Goal: Check status: Check status

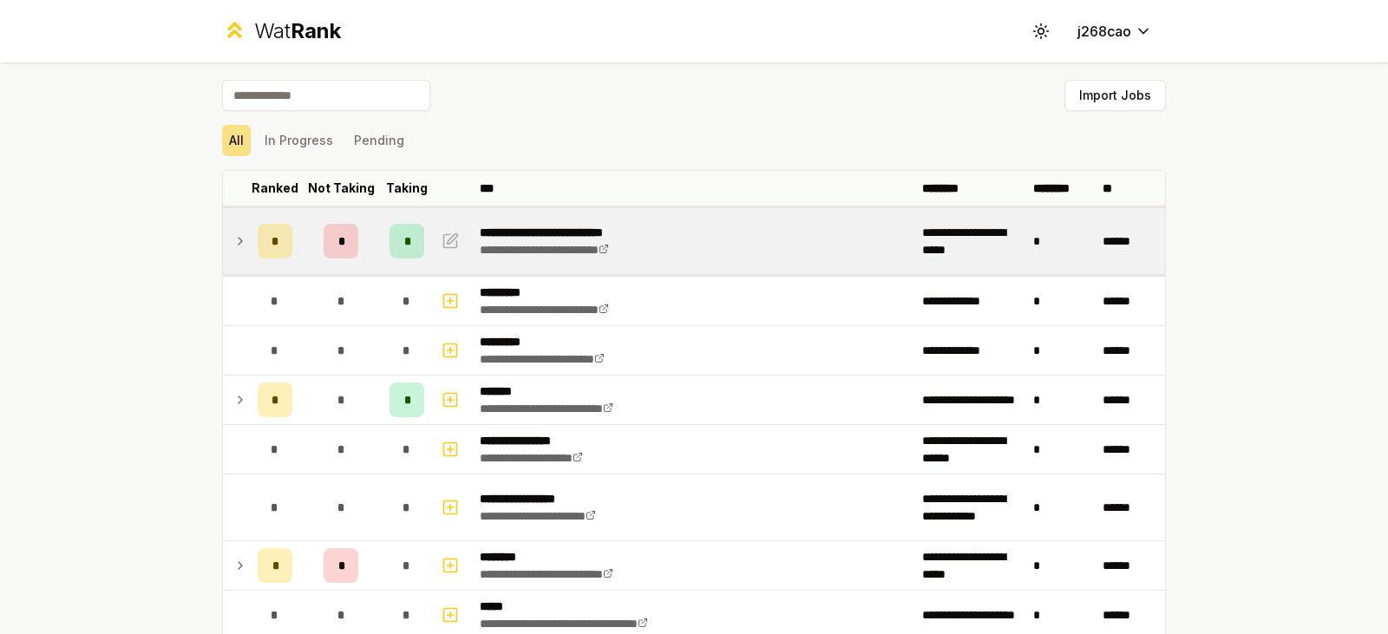
click at [233, 242] on icon at bounding box center [240, 241] width 14 height 21
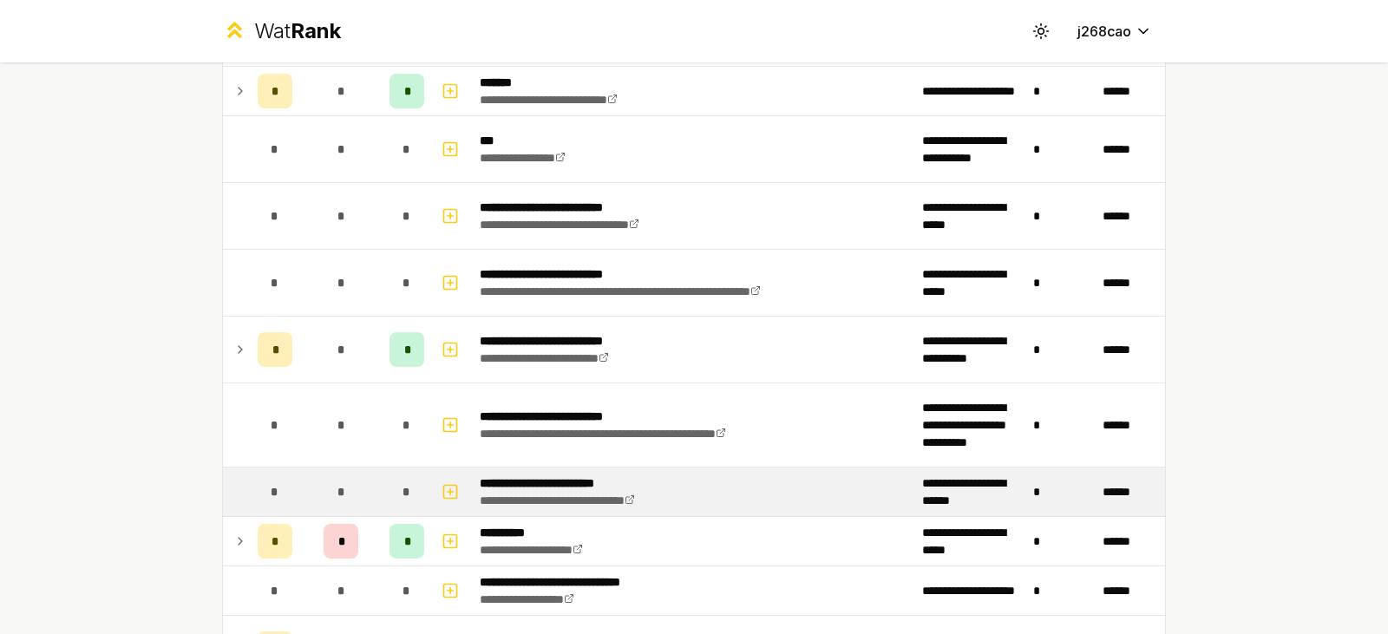
scroll to position [2798, 0]
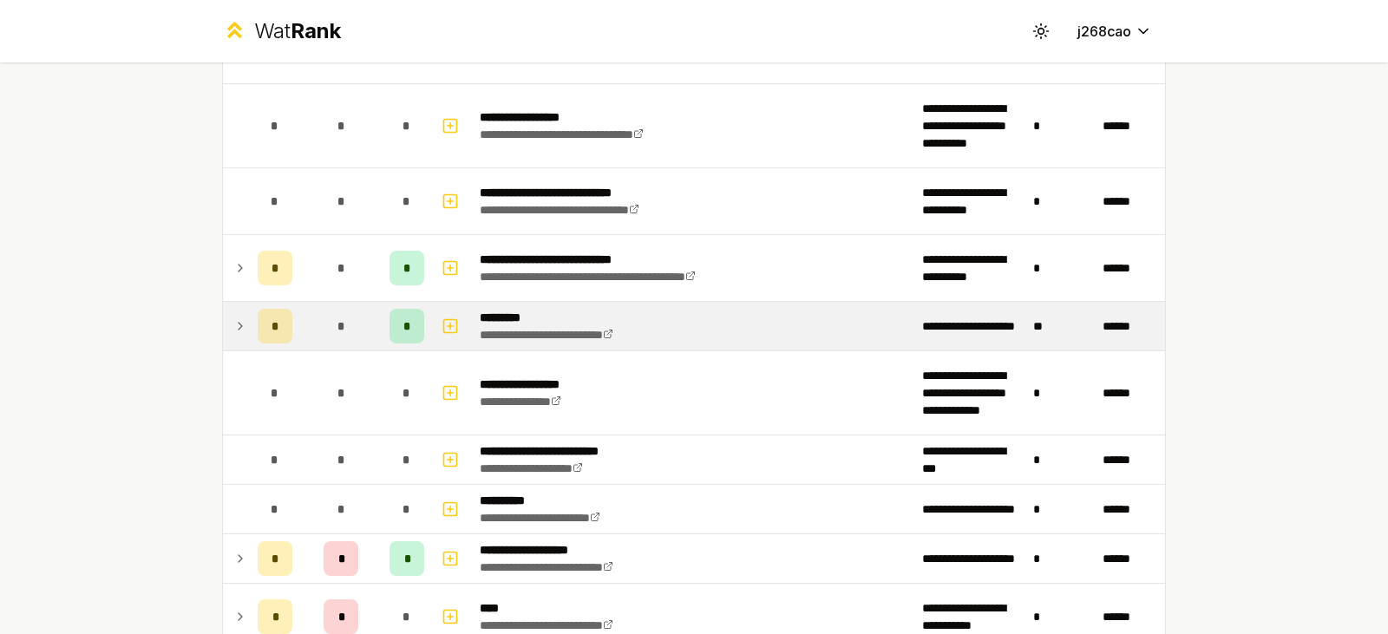
click at [239, 326] on icon at bounding box center [240, 326] width 3 height 7
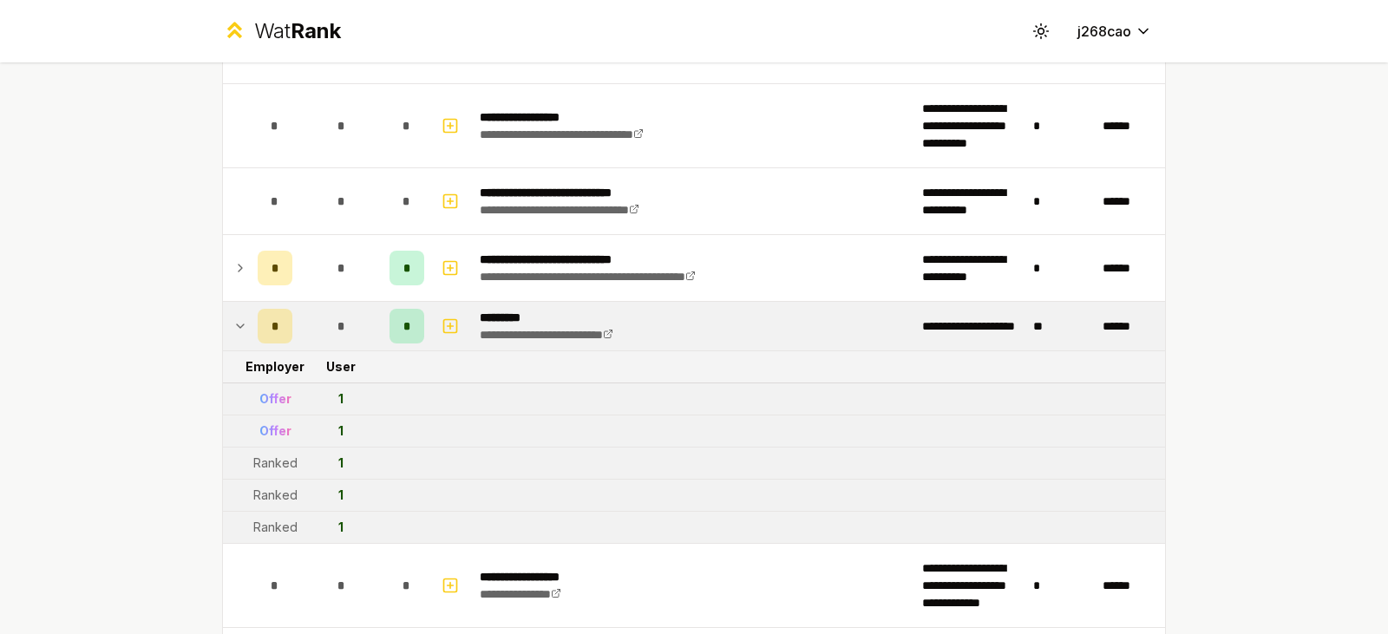
click at [240, 324] on icon at bounding box center [240, 326] width 14 height 21
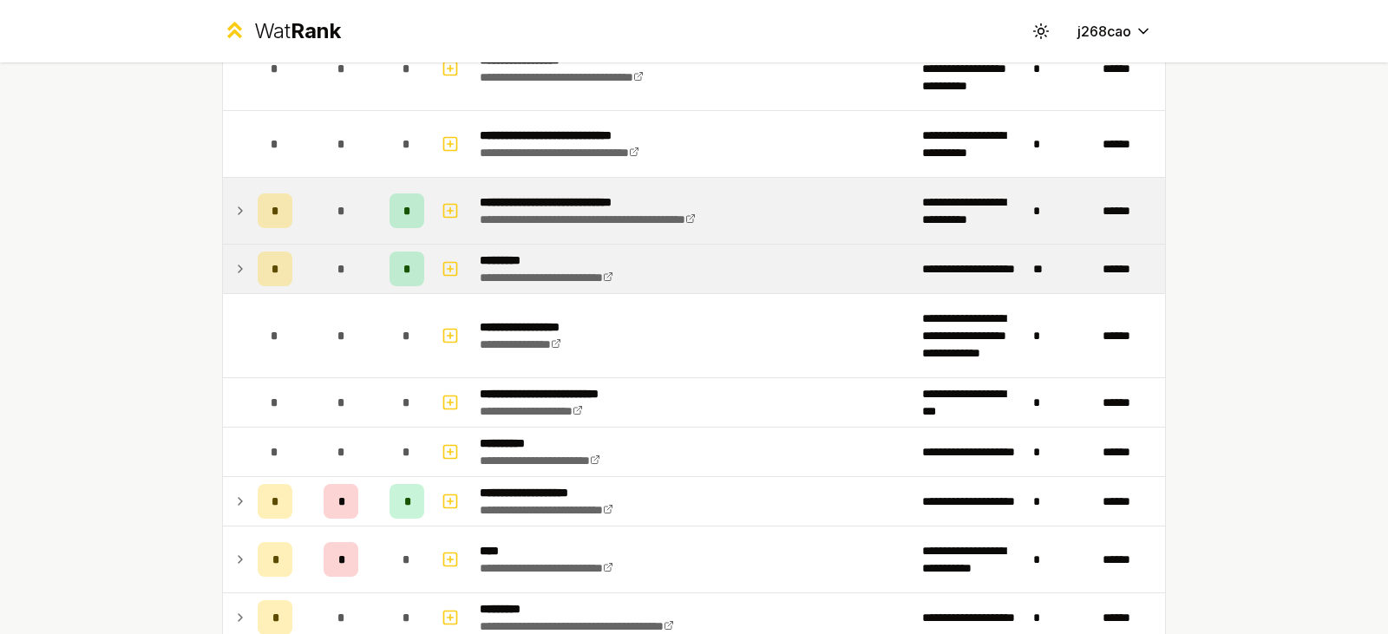
scroll to position [2885, 0]
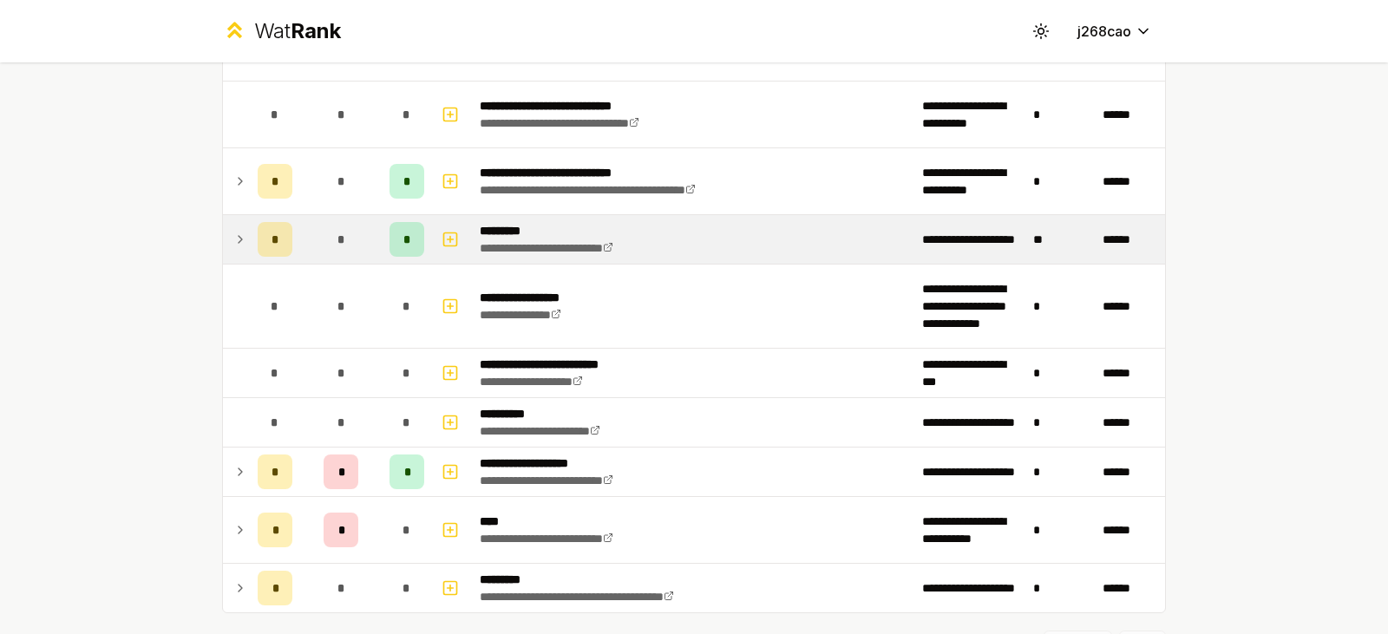
click at [239, 238] on icon at bounding box center [240, 239] width 3 height 7
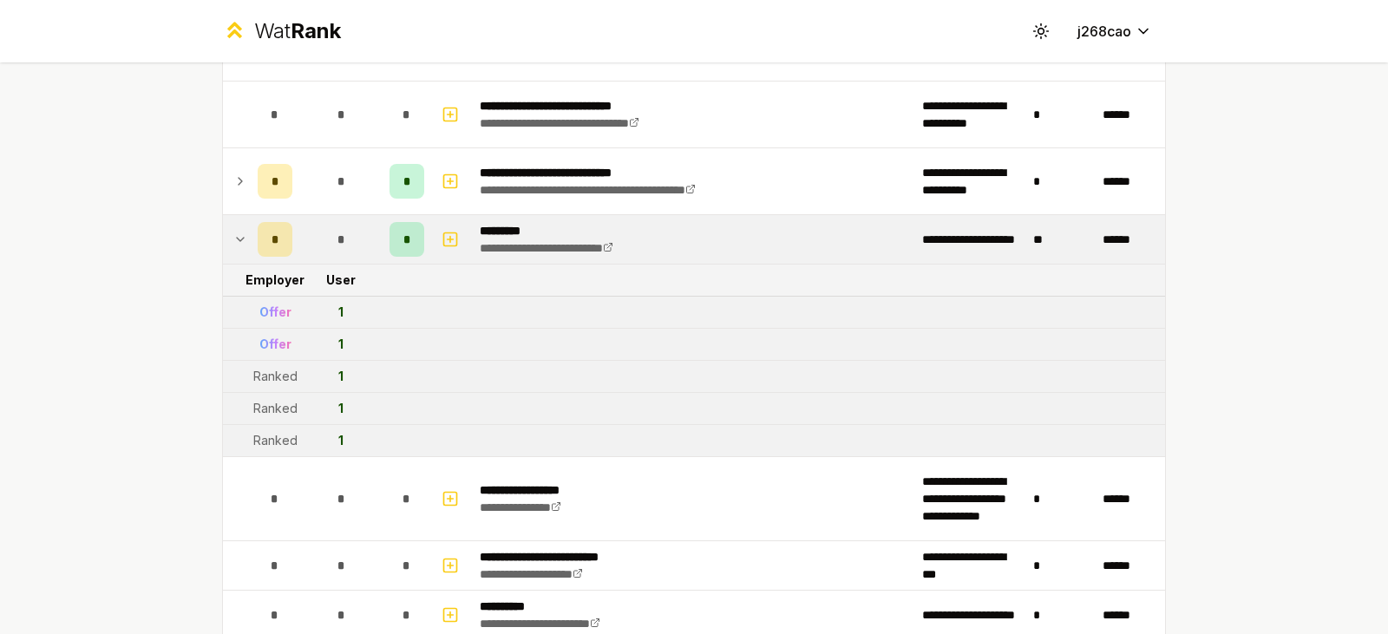
click at [233, 238] on icon at bounding box center [240, 239] width 14 height 21
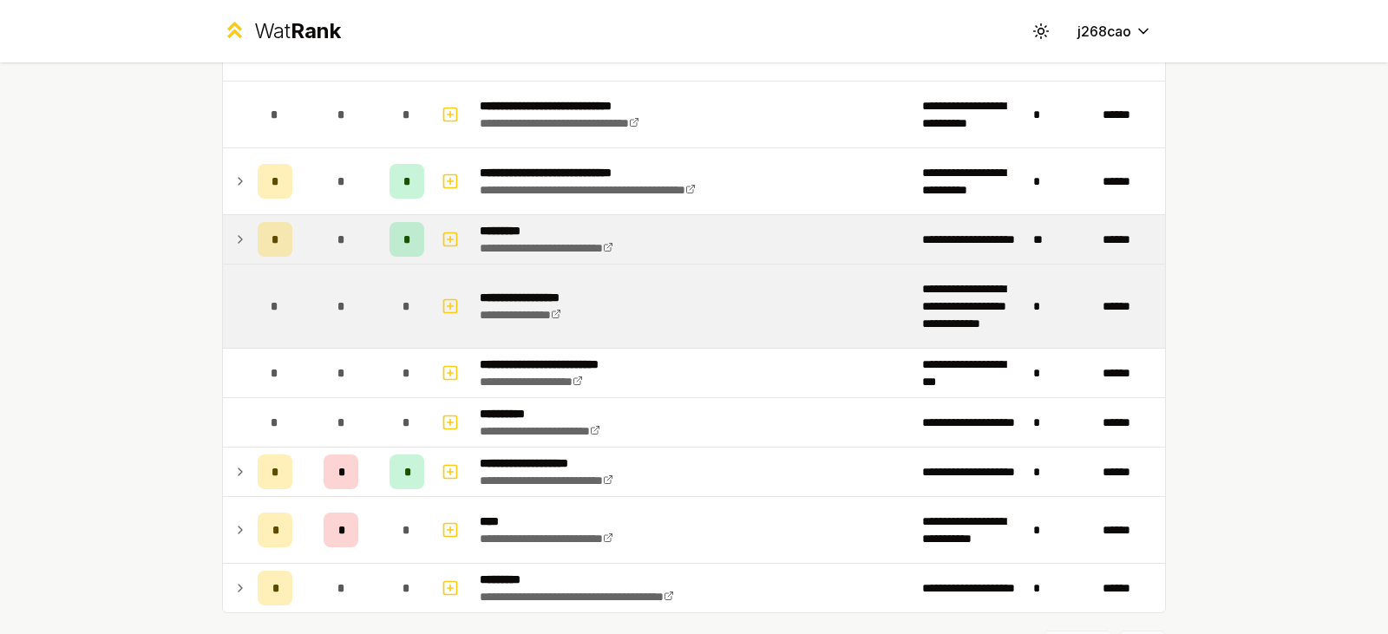
scroll to position [2972, 0]
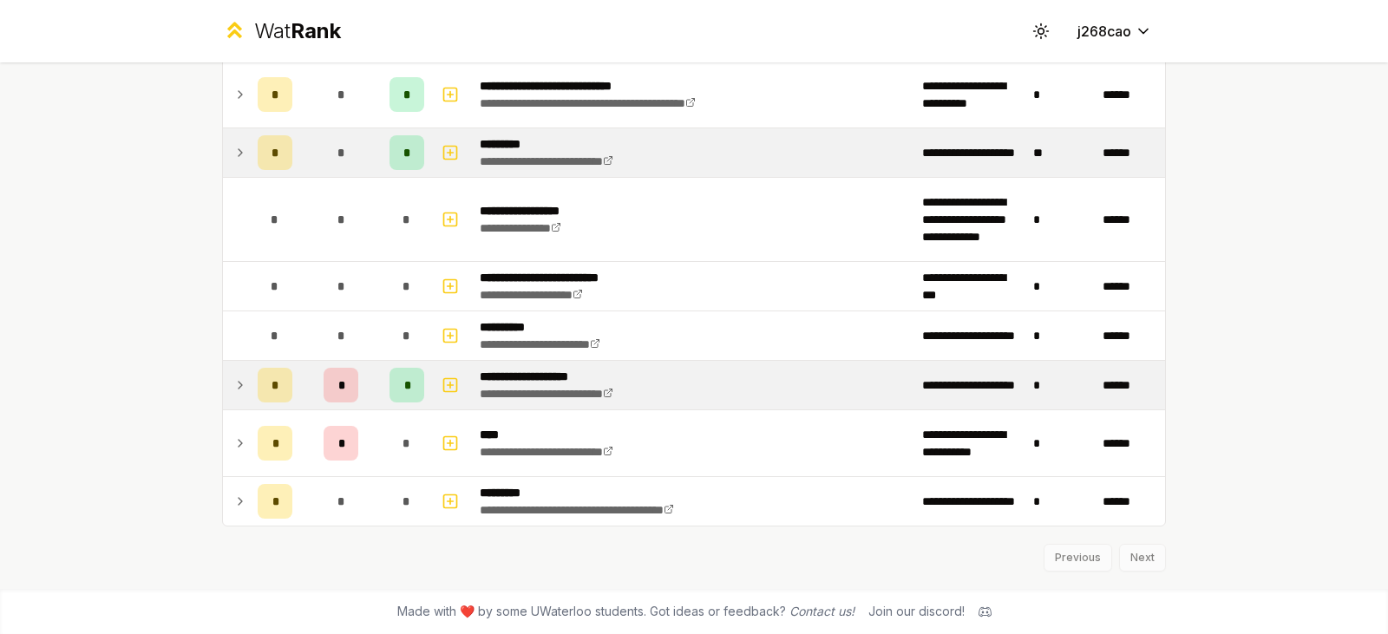
click at [233, 389] on icon at bounding box center [240, 385] width 14 height 21
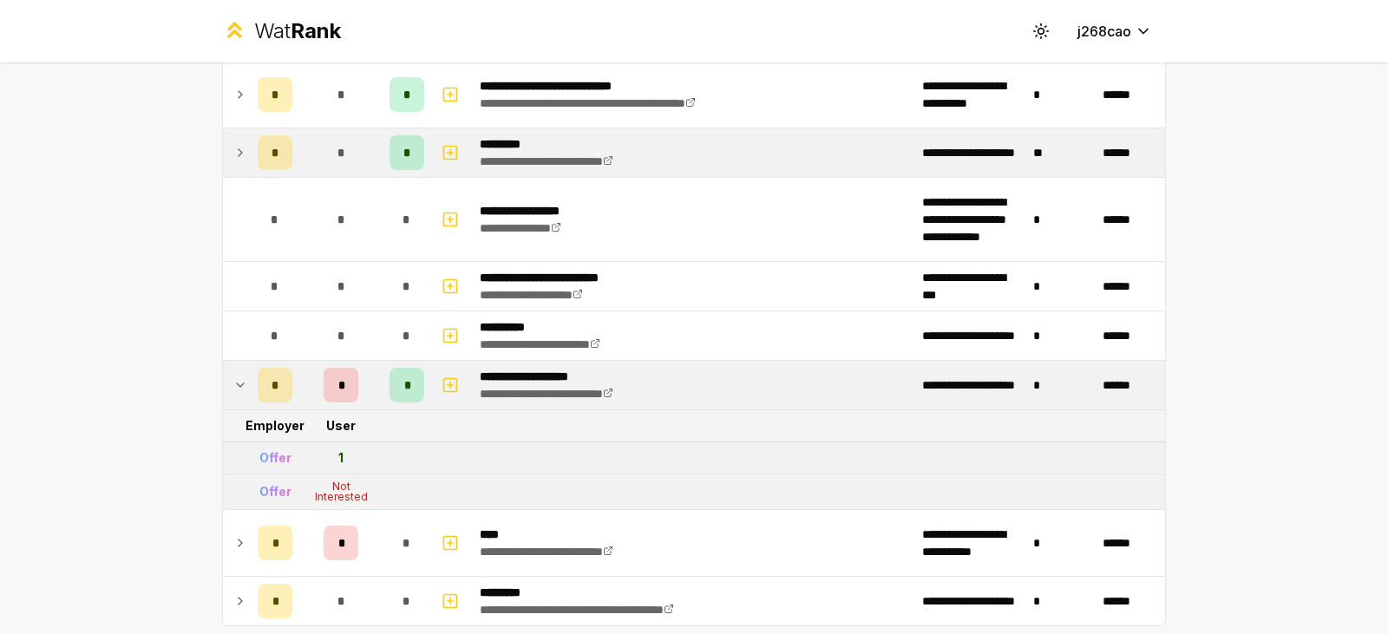
click at [233, 389] on icon at bounding box center [240, 385] width 14 height 21
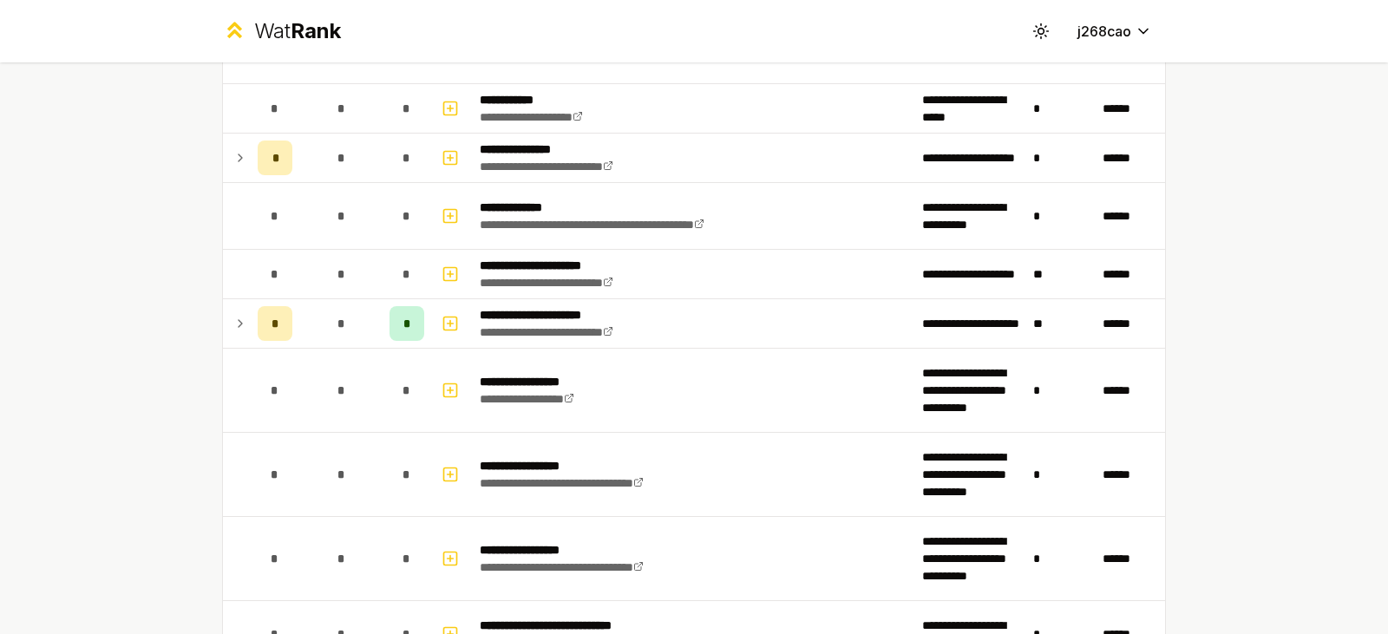
scroll to position [2364, 0]
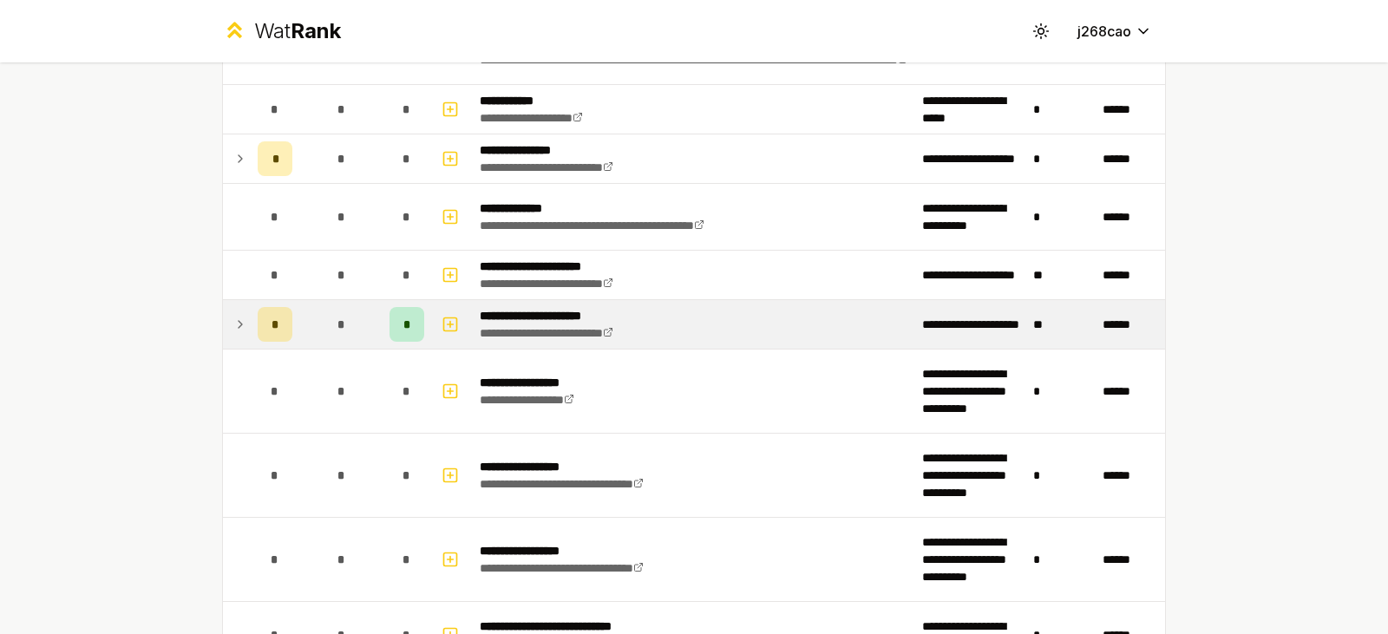
click at [233, 326] on icon at bounding box center [240, 324] width 14 height 21
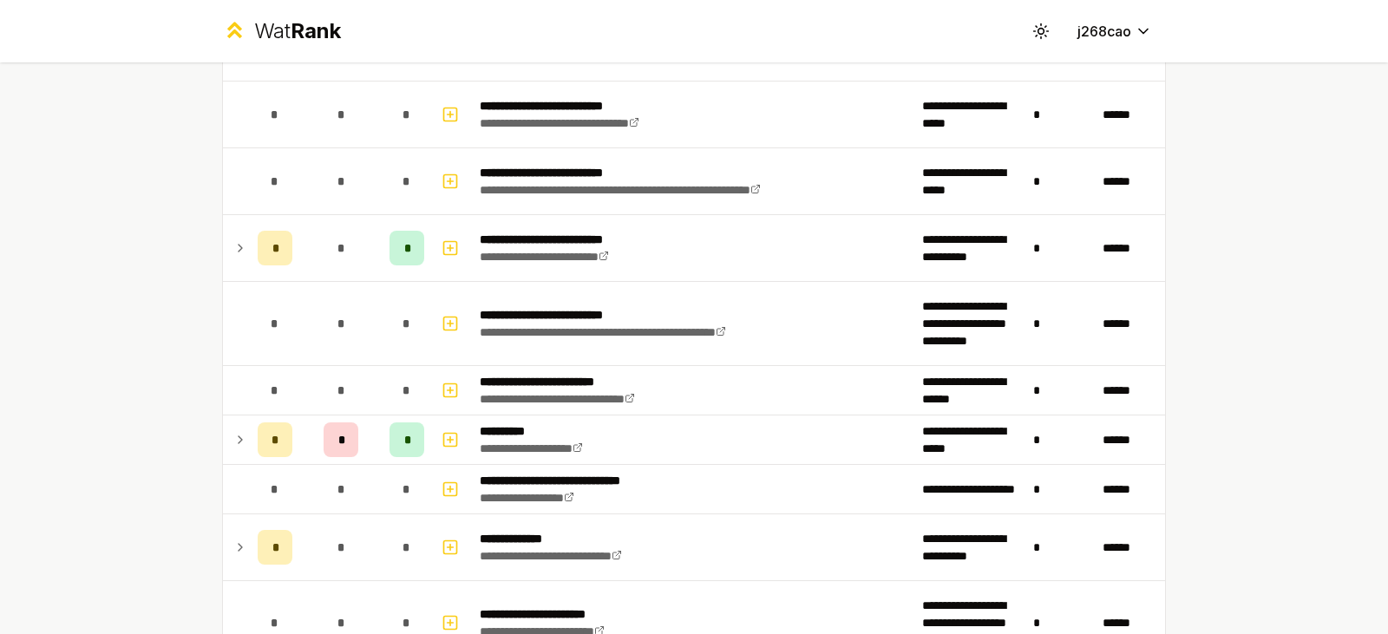
scroll to position [1410, 0]
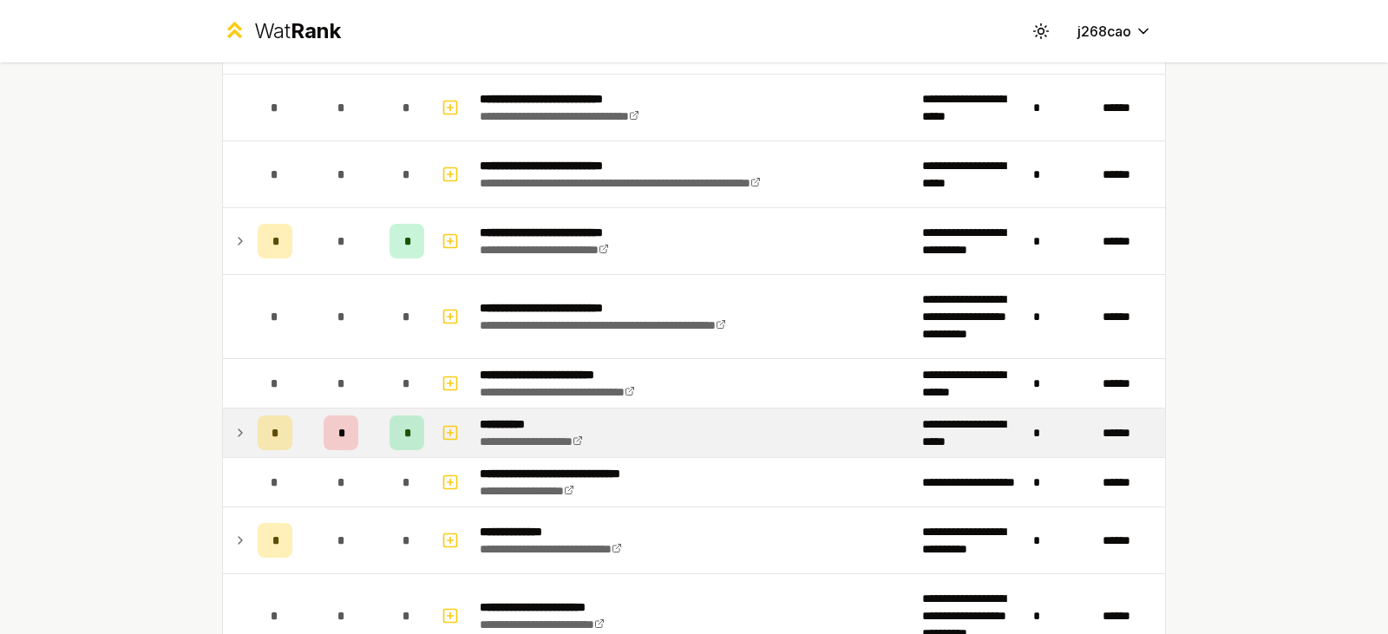
click at [224, 429] on td at bounding box center [237, 433] width 28 height 49
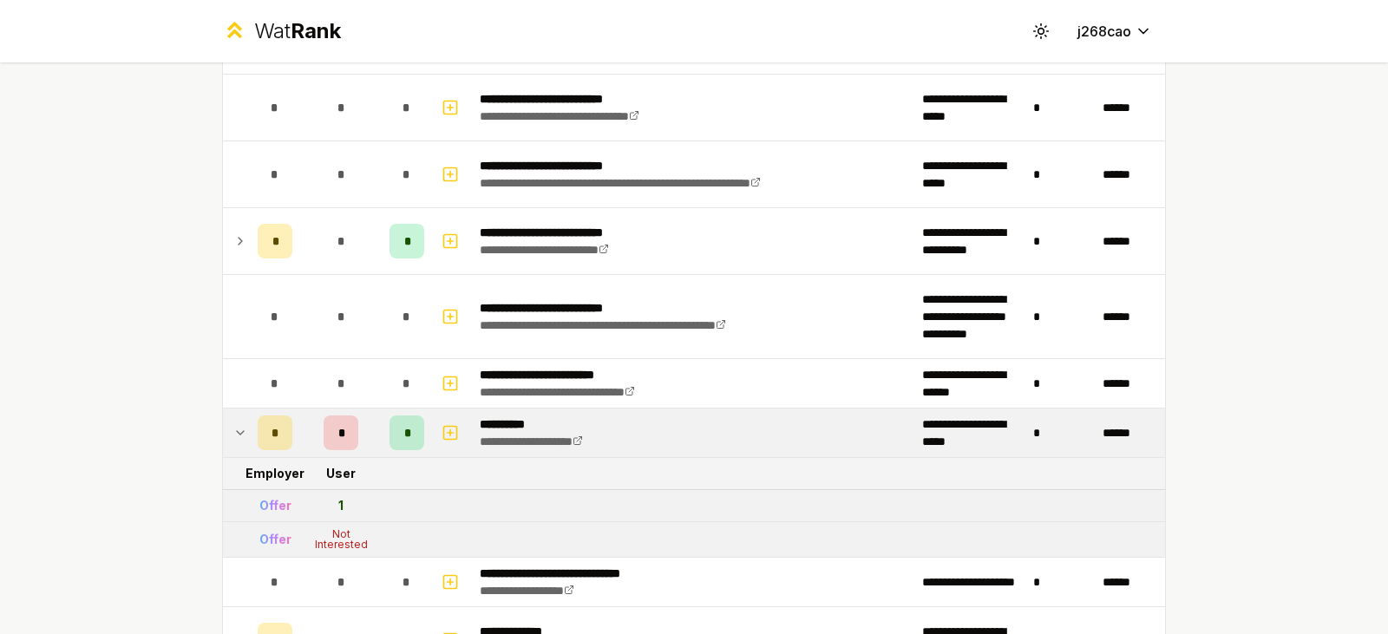
click at [224, 429] on td at bounding box center [237, 433] width 28 height 49
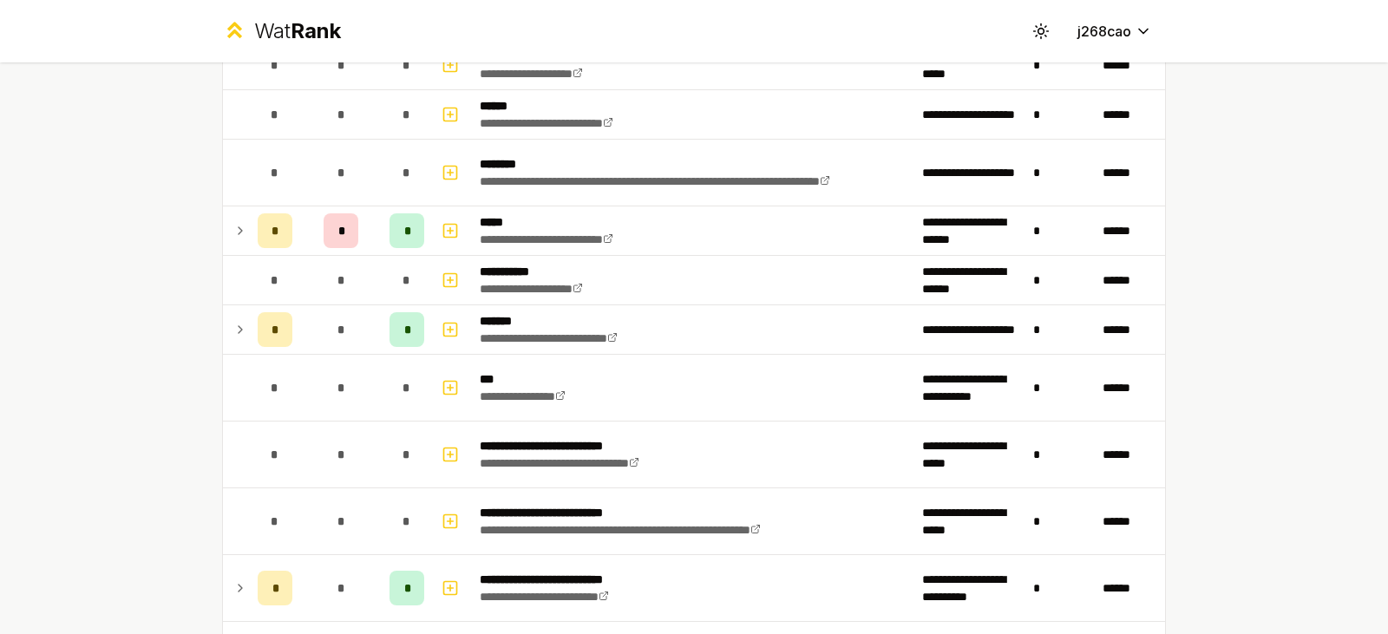
scroll to position [976, 0]
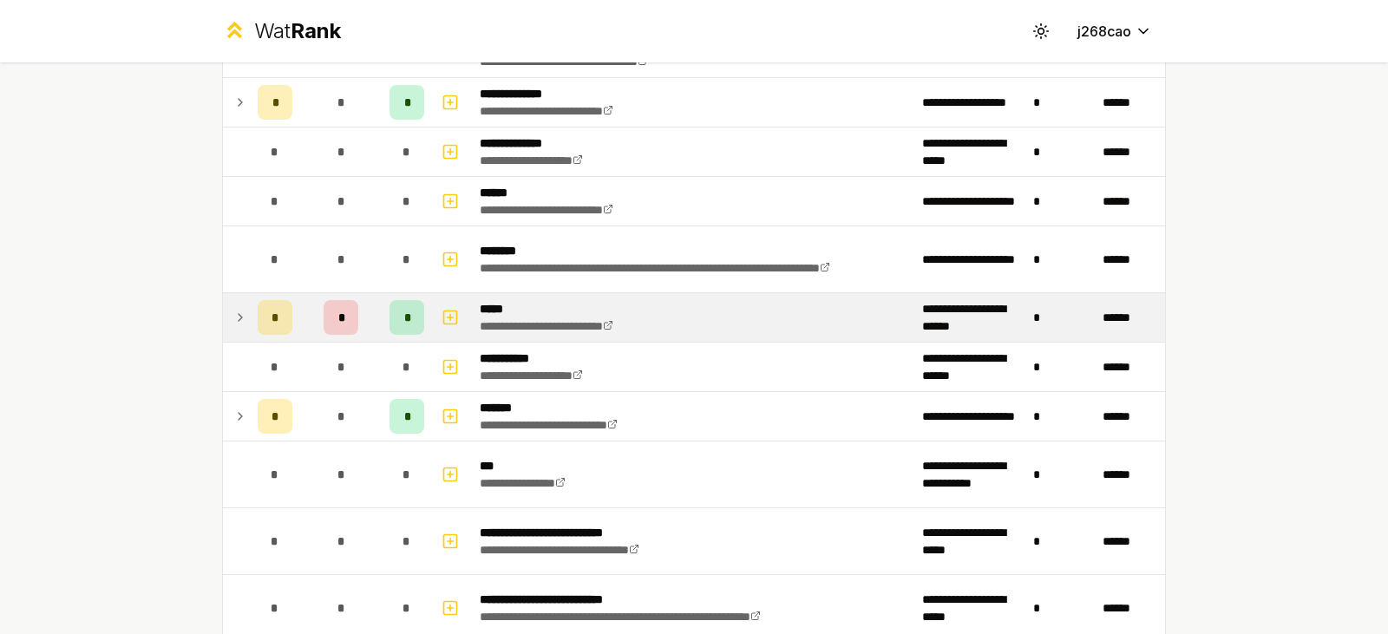
click at [240, 316] on icon at bounding box center [240, 317] width 14 height 21
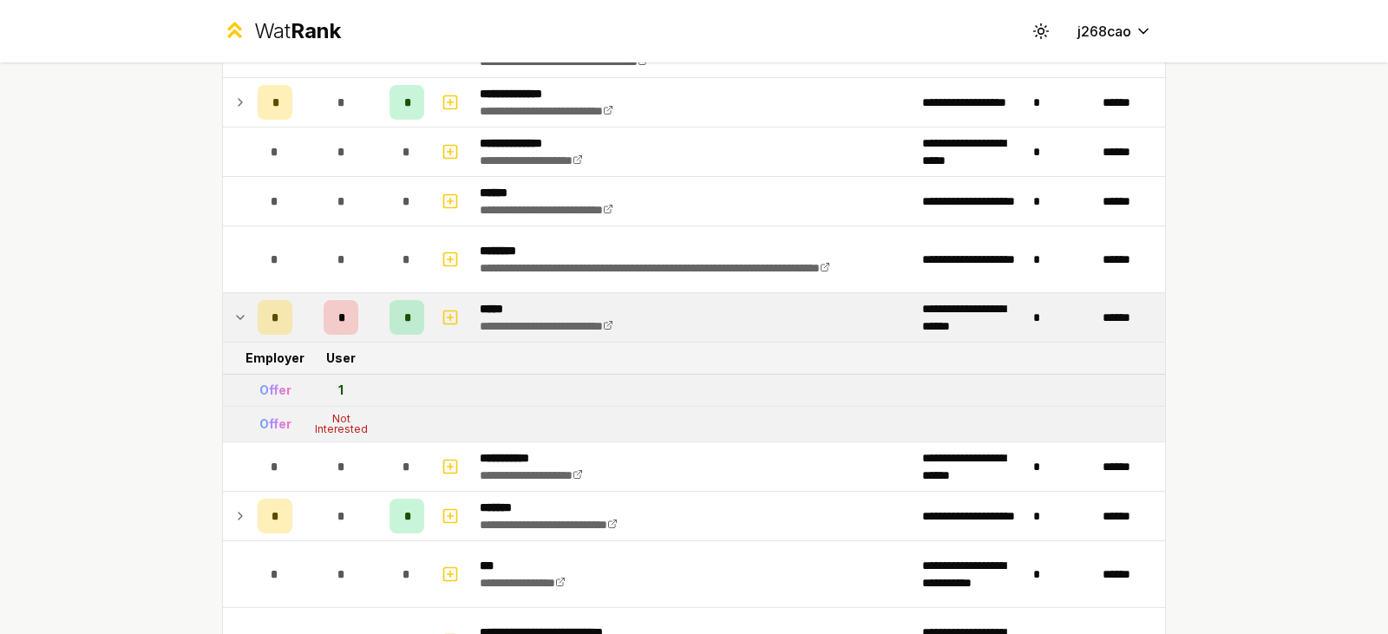
click at [240, 316] on icon at bounding box center [240, 317] width 14 height 21
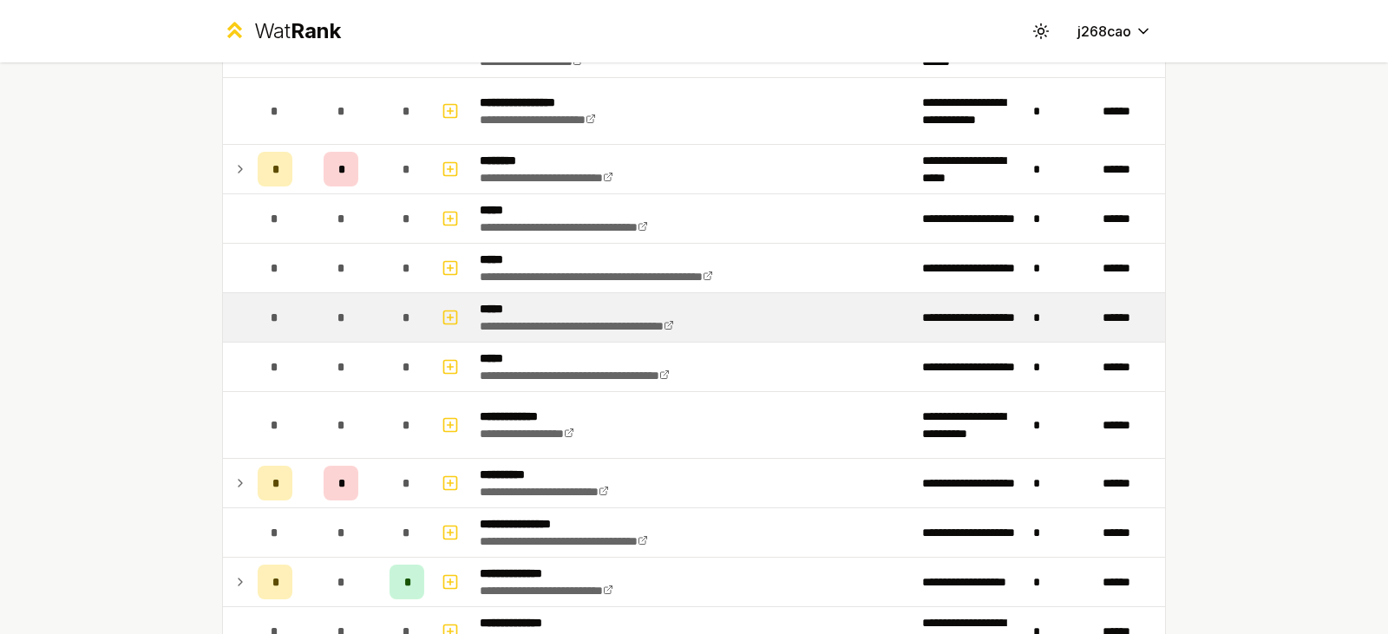
scroll to position [629, 0]
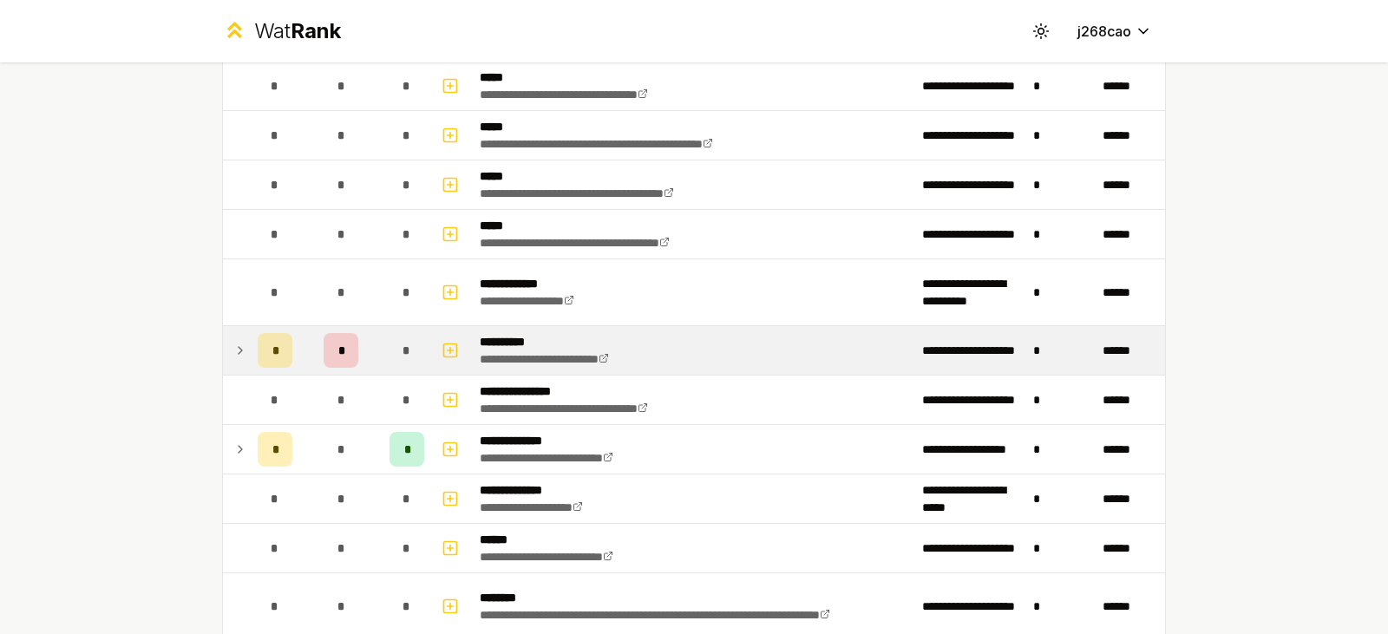
click at [241, 344] on td at bounding box center [237, 350] width 28 height 49
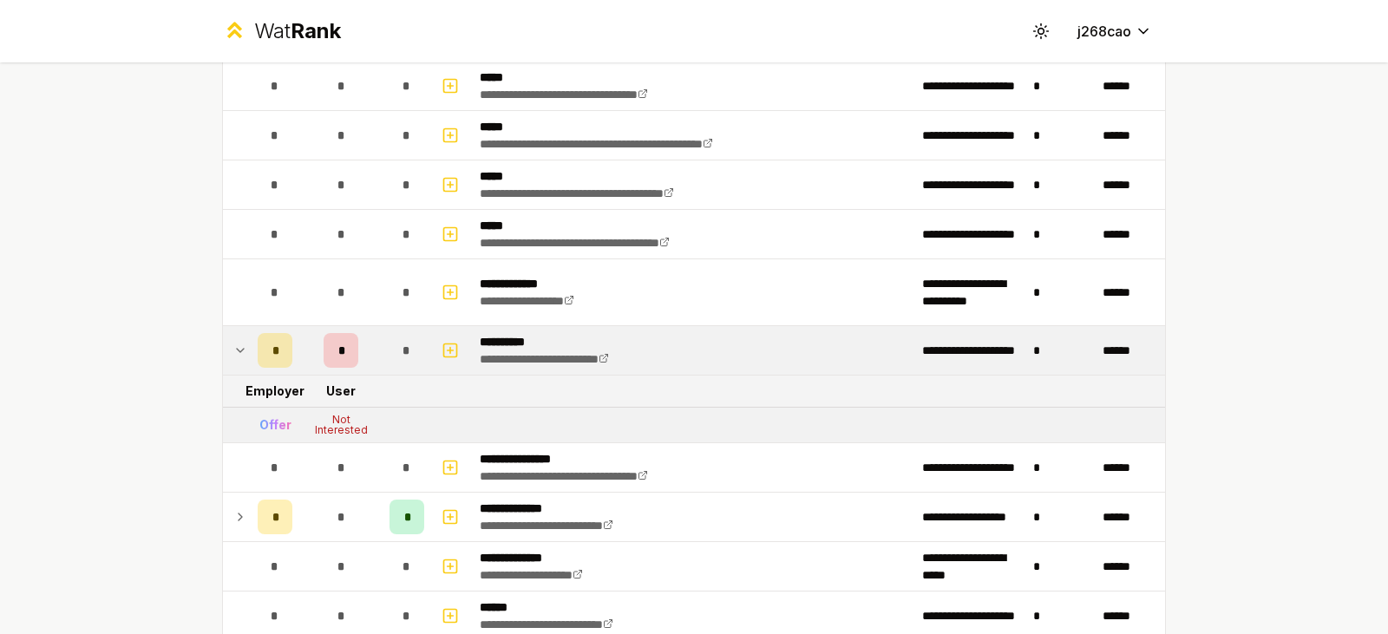
click at [241, 344] on td at bounding box center [237, 350] width 28 height 49
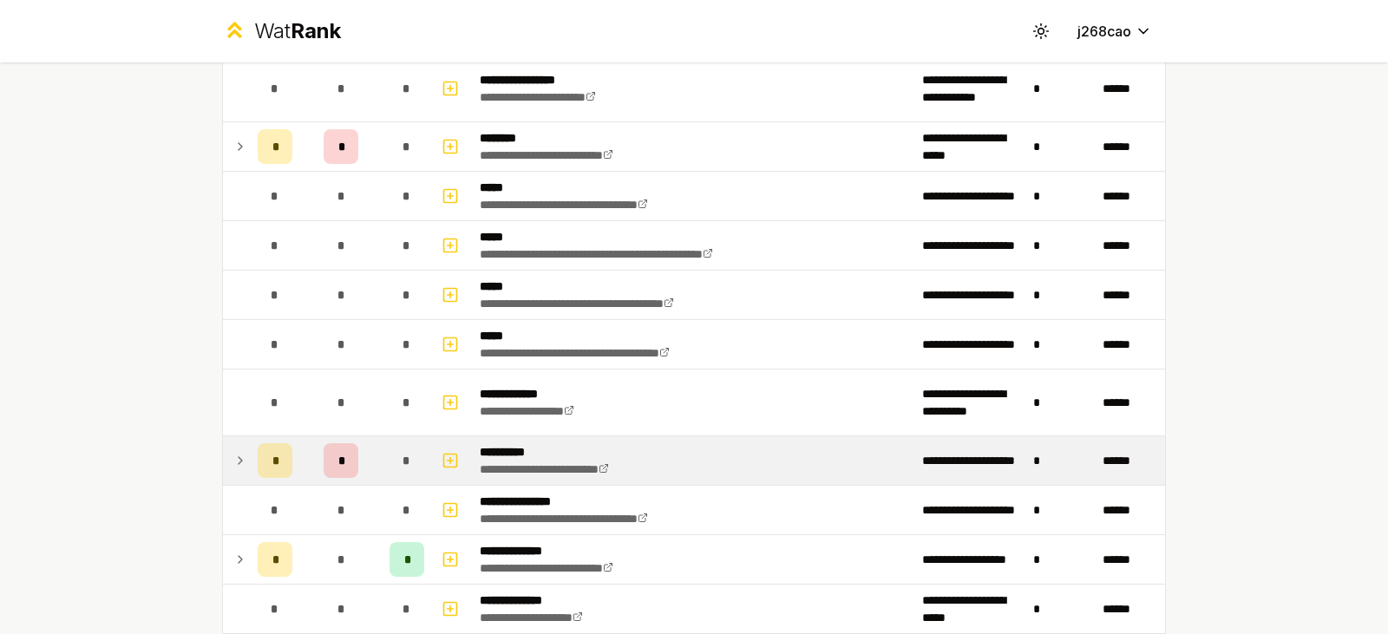
scroll to position [369, 0]
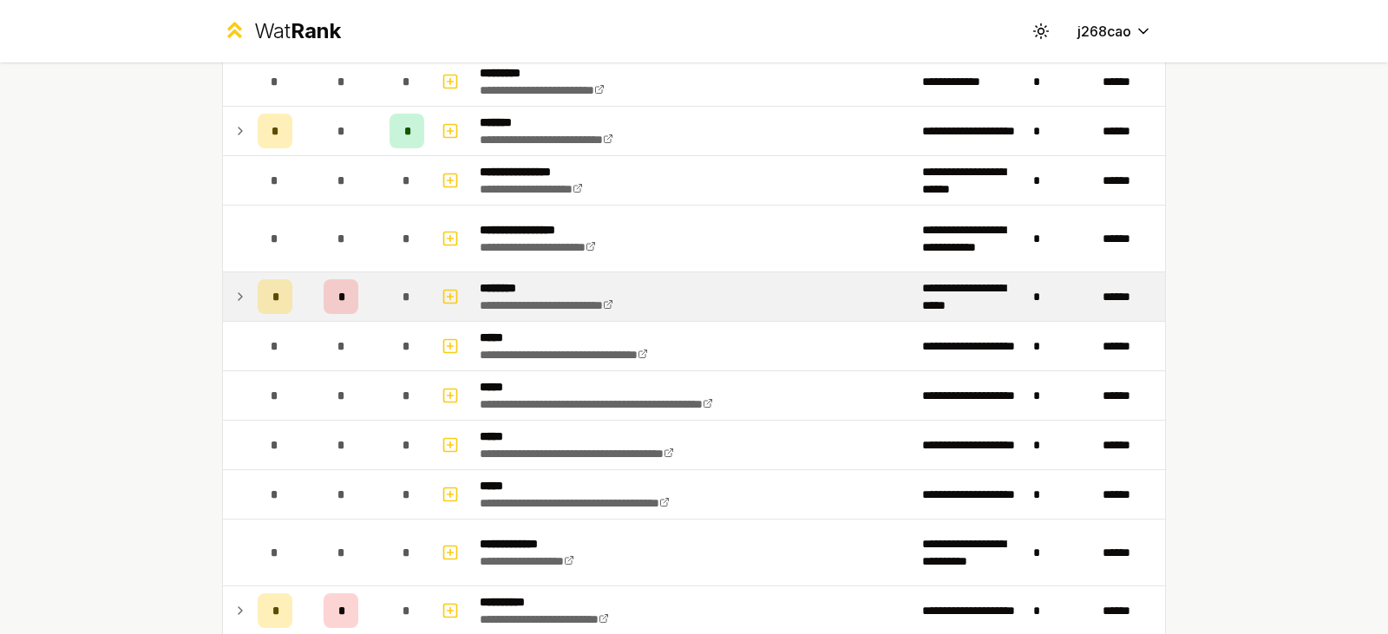
click at [258, 300] on div "*" at bounding box center [275, 296] width 35 height 35
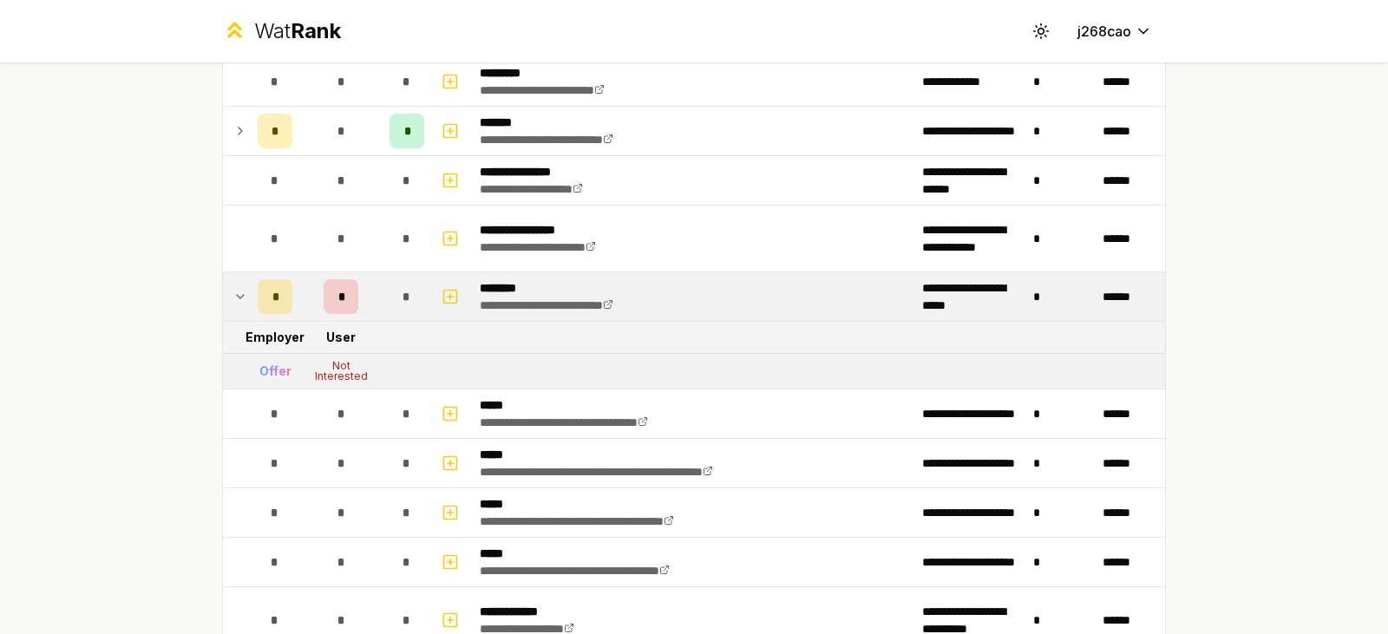
click at [258, 300] on div "*" at bounding box center [275, 296] width 35 height 35
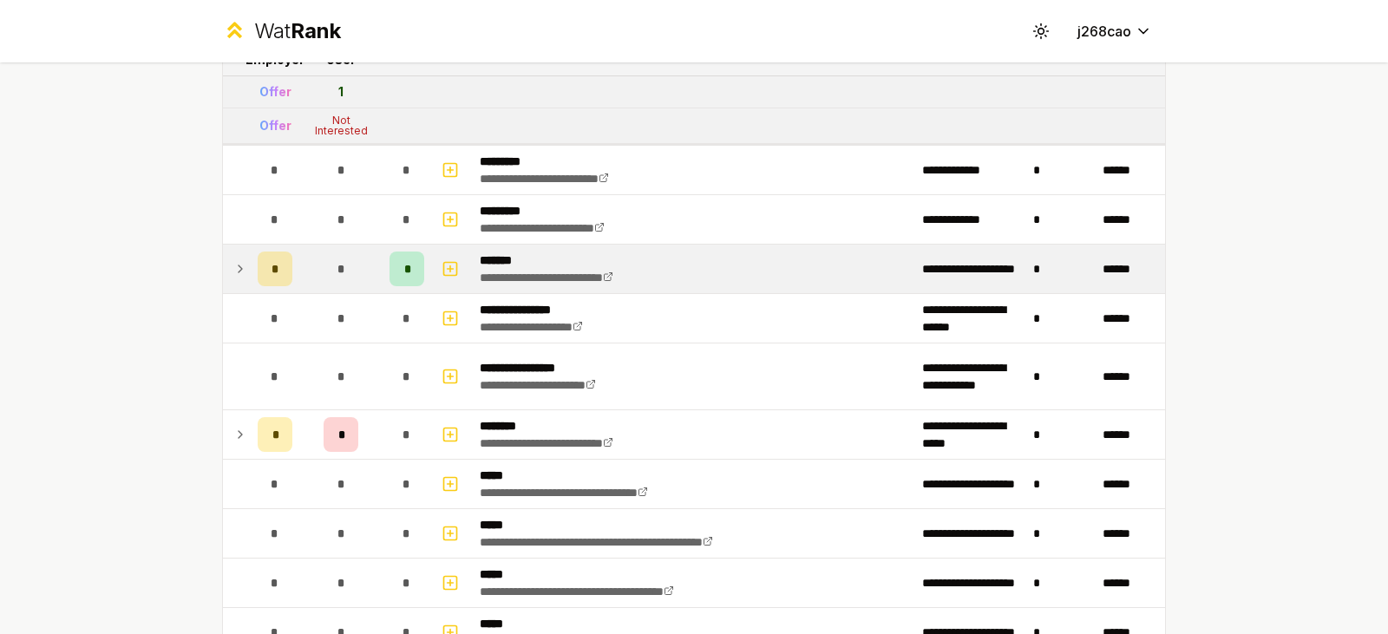
scroll to position [0, 0]
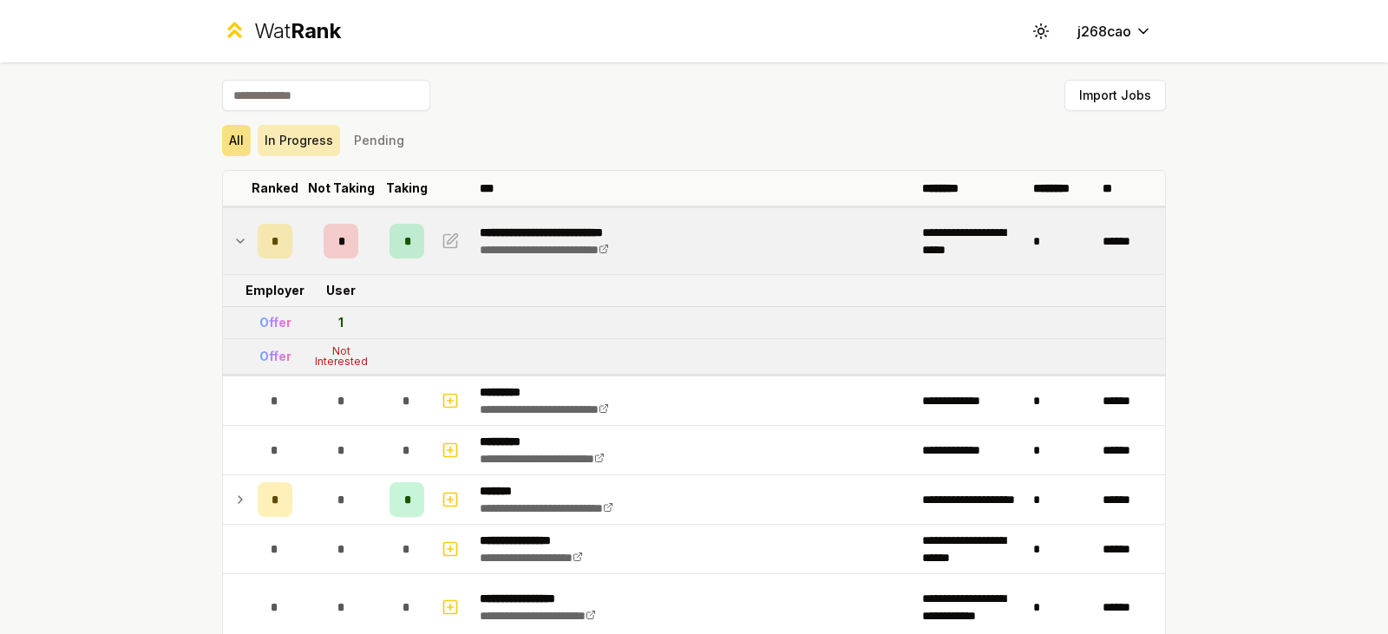
click at [283, 145] on button "In Progress" at bounding box center [299, 140] width 82 height 31
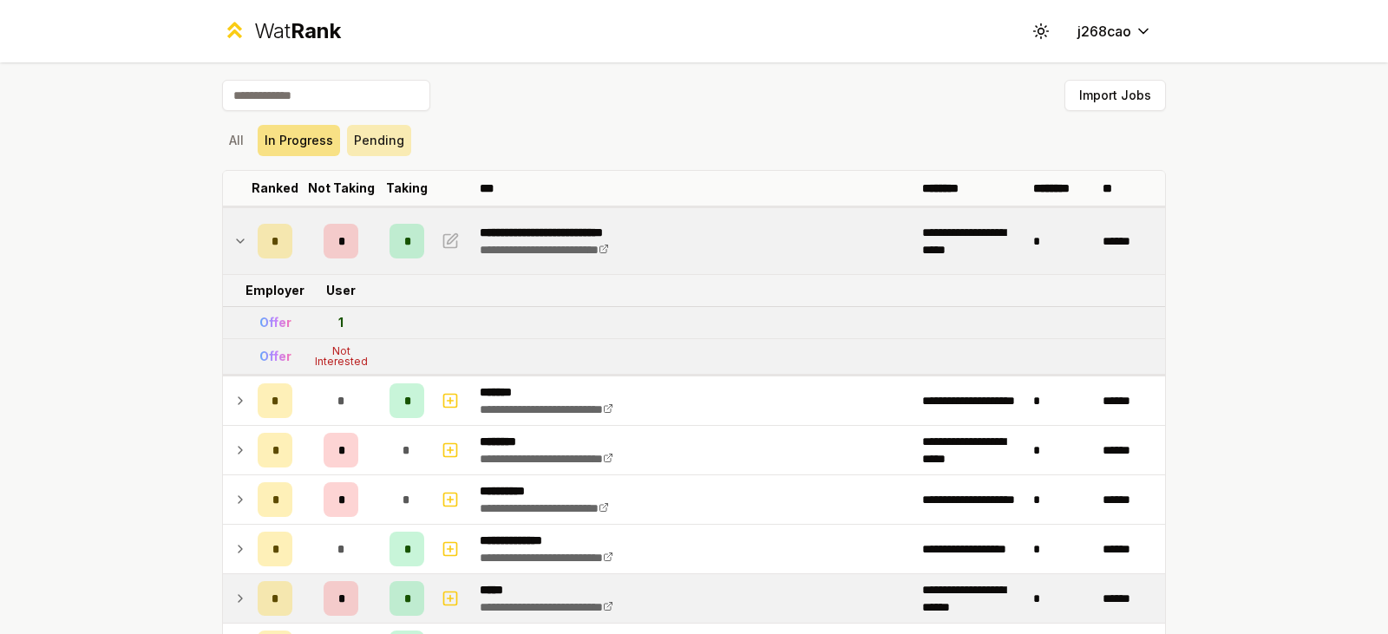
click at [375, 153] on button "Pending" at bounding box center [379, 140] width 64 height 31
